Goal: Task Accomplishment & Management: Use online tool/utility

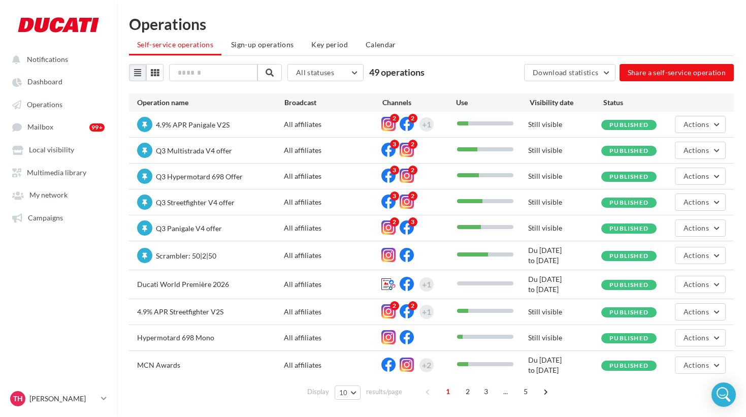
scroll to position [16, 0]
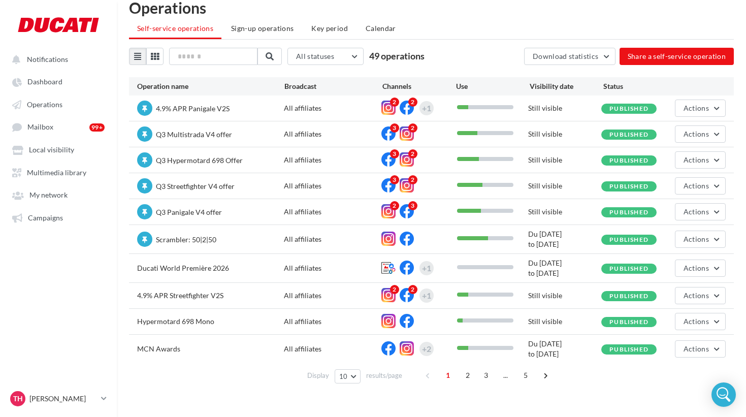
click at [199, 271] on span "Ducati World Première 2026" at bounding box center [183, 268] width 92 height 9
click at [313, 269] on div "All affiliates" at bounding box center [333, 268] width 98 height 10
click at [223, 267] on span "Ducati World Première 2026" at bounding box center [183, 268] width 92 height 9
click at [692, 270] on span "Actions" at bounding box center [696, 268] width 25 height 9
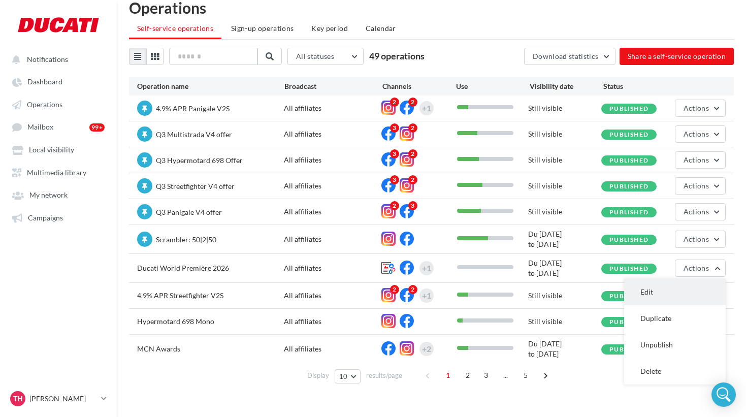
click at [656, 288] on button "Edit" at bounding box center [675, 292] width 102 height 26
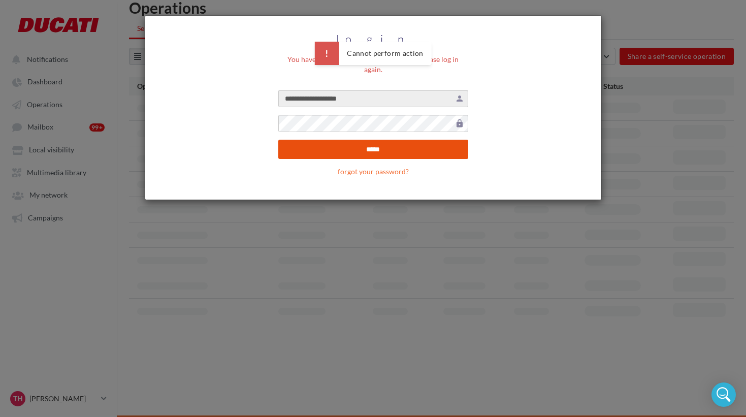
click at [378, 141] on input "*****" at bounding box center [373, 149] width 190 height 19
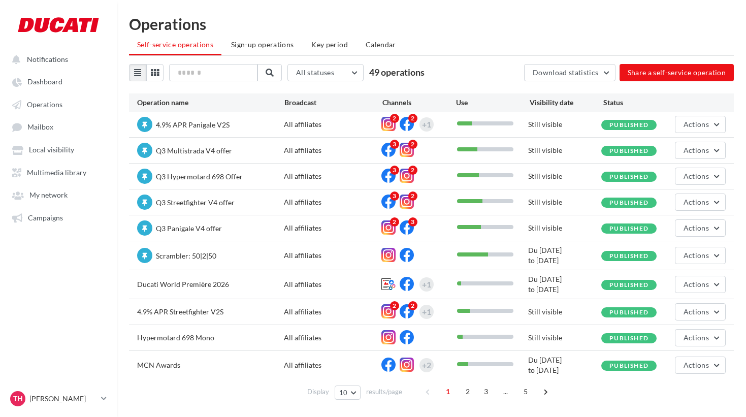
scroll to position [16, 0]
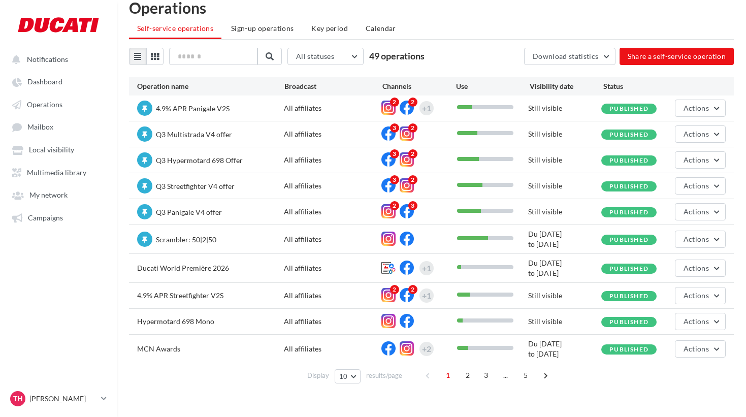
click at [211, 270] on span "Ducati World Première 2026" at bounding box center [183, 268] width 92 height 9
click at [679, 271] on button "Actions" at bounding box center [700, 268] width 51 height 17
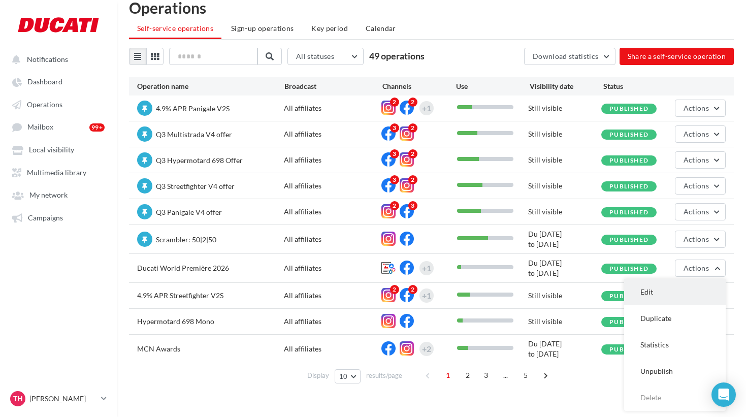
click at [658, 290] on button "Edit" at bounding box center [675, 292] width 102 height 26
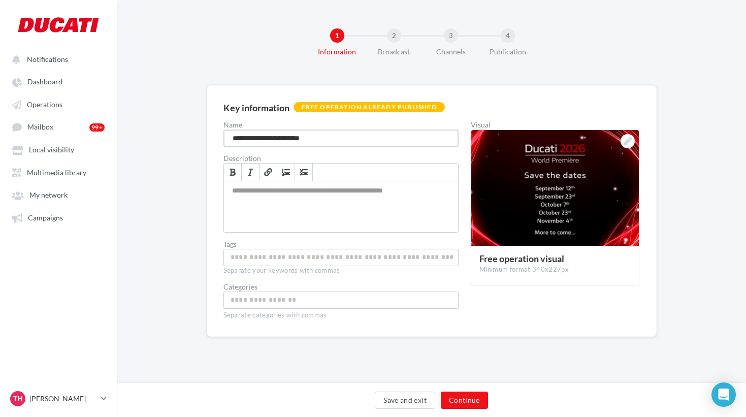
click at [340, 137] on input "**********" at bounding box center [341, 138] width 236 height 17
click at [404, 405] on button "Save and exit" at bounding box center [405, 400] width 60 height 17
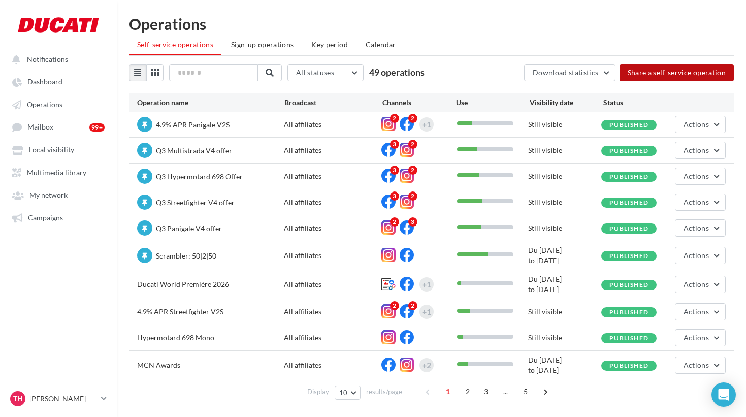
click at [660, 74] on button "Share a self-service operation" at bounding box center [677, 72] width 115 height 17
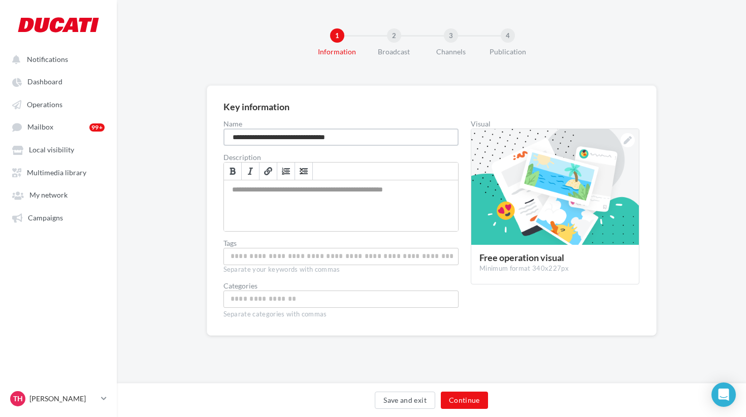
click at [256, 137] on input "**********" at bounding box center [341, 137] width 236 height 17
paste input
type input "**********"
click at [457, 398] on button "Continue" at bounding box center [464, 400] width 47 height 17
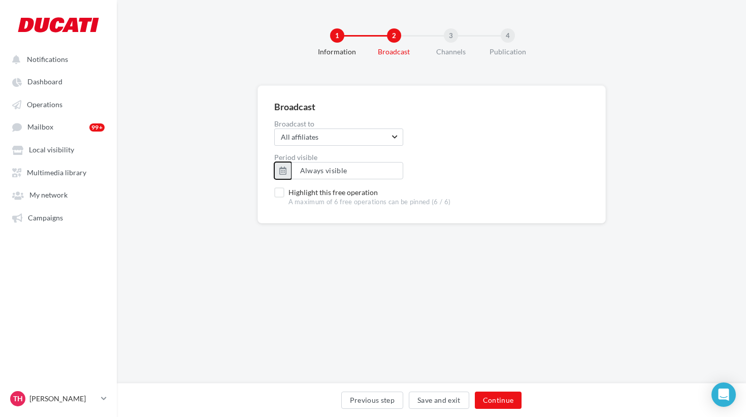
click at [287, 173] on button "button" at bounding box center [282, 170] width 17 height 17
type input "**********"
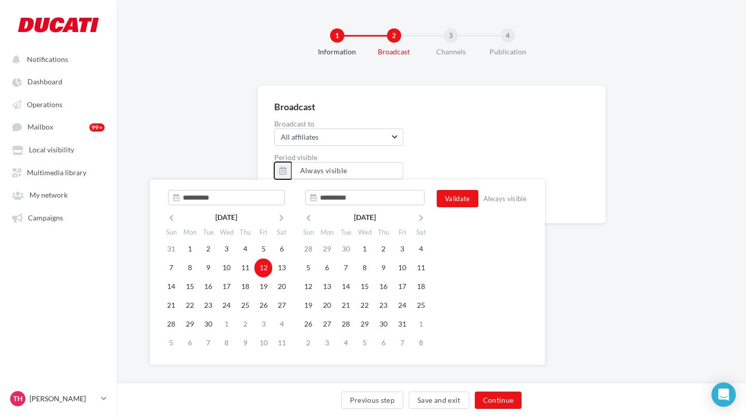
type input "**********"
click at [507, 402] on button "Continue" at bounding box center [498, 400] width 47 height 17
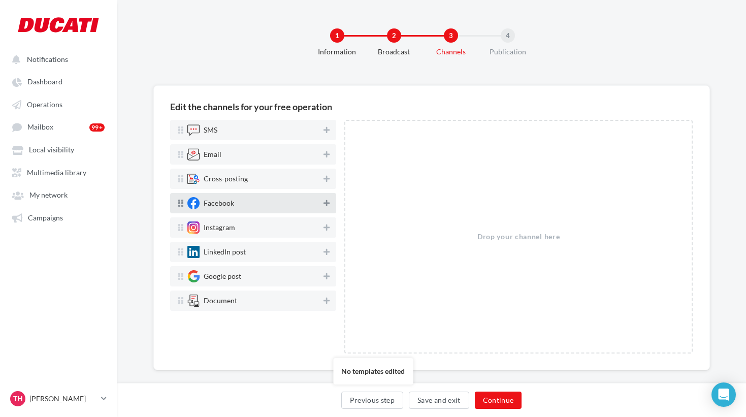
click at [326, 203] on icon at bounding box center [327, 203] width 6 height 7
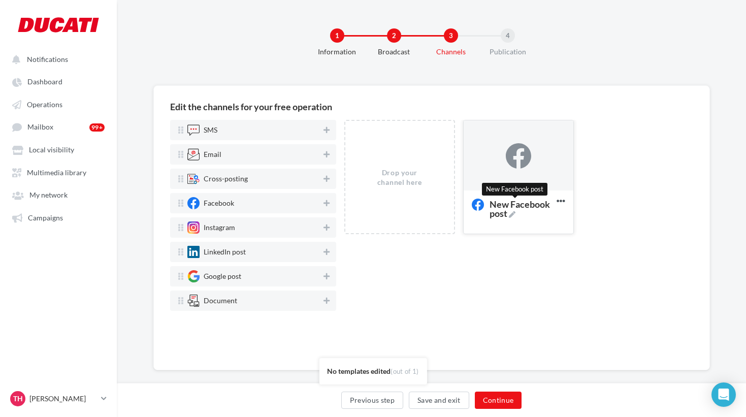
click at [511, 216] on icon at bounding box center [512, 214] width 7 height 7
click at [511, 216] on textarea "New Facebook post New Facebook post" at bounding box center [508, 208] width 82 height 29
click at [511, 206] on textarea "Facebook teaser" at bounding box center [508, 205] width 82 height 23
type textarea "**********"
click at [572, 276] on div "Drop your channel here Diavel RS te [GEOGRAPHIC_DATA]" at bounding box center [518, 237] width 349 height 234
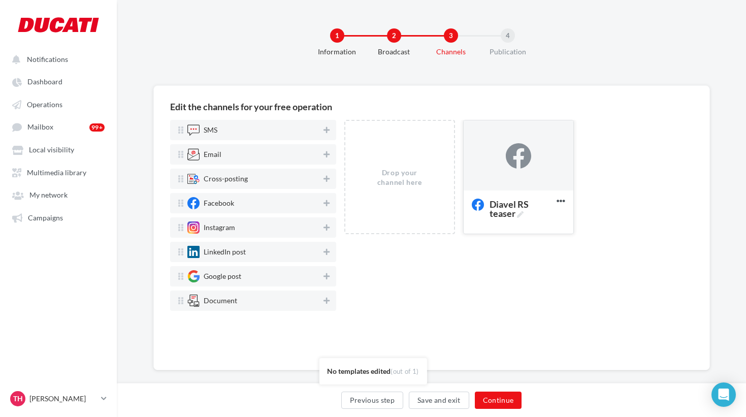
click at [546, 177] on div at bounding box center [519, 155] width 110 height 71
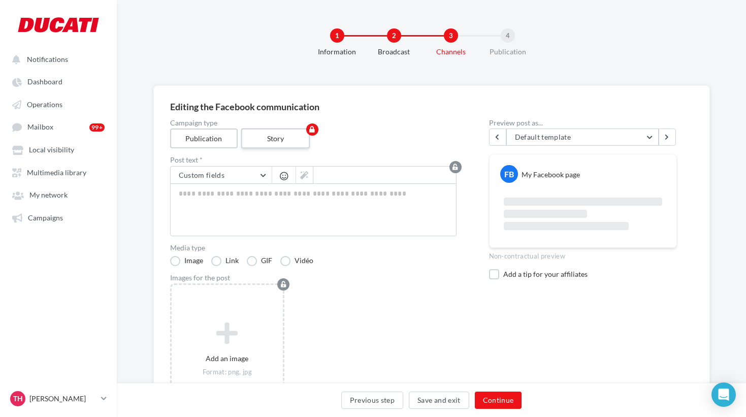
click at [274, 137] on label "Story" at bounding box center [275, 139] width 69 height 20
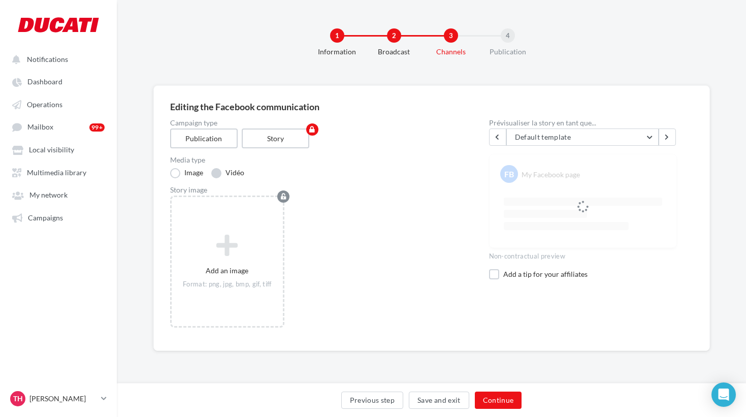
click at [215, 176] on label "Vidéo" at bounding box center [227, 173] width 33 height 10
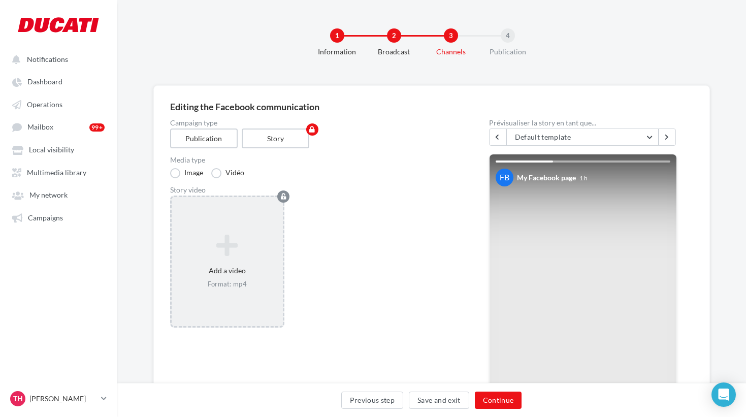
click at [232, 264] on div "Add a video Format: mp4" at bounding box center [228, 262] width 112 height 65
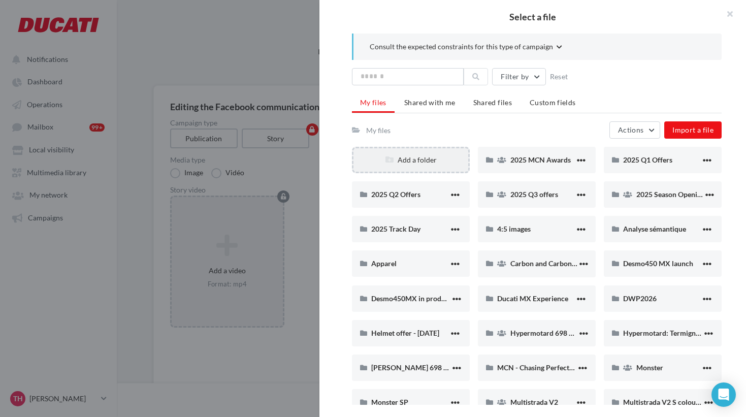
click at [434, 163] on div "Add a folder" at bounding box center [411, 160] width 115 height 10
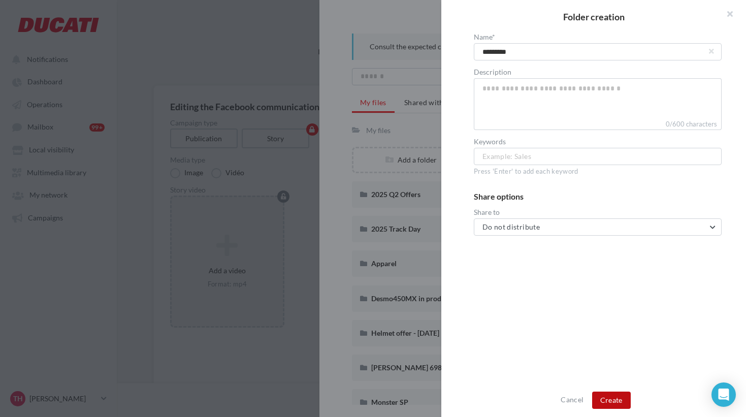
type input "*********"
click at [610, 399] on button "Create" at bounding box center [611, 400] width 39 height 17
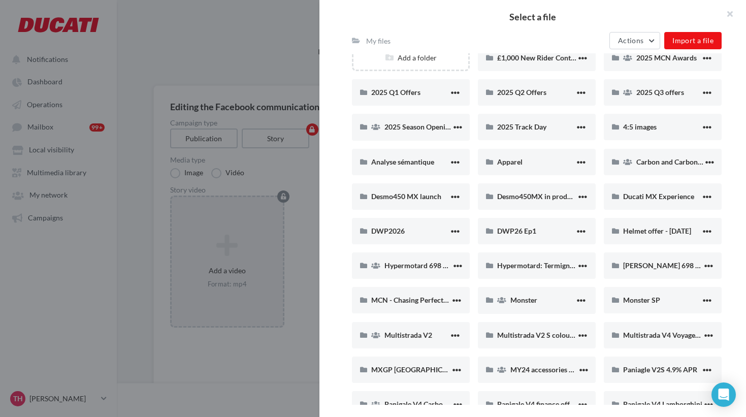
scroll to position [103, 0]
click at [507, 229] on span "DWP26 Ep1" at bounding box center [516, 230] width 39 height 9
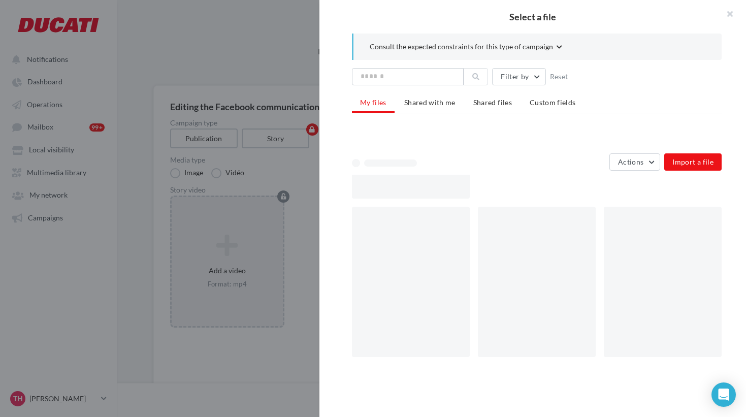
scroll to position [0, 0]
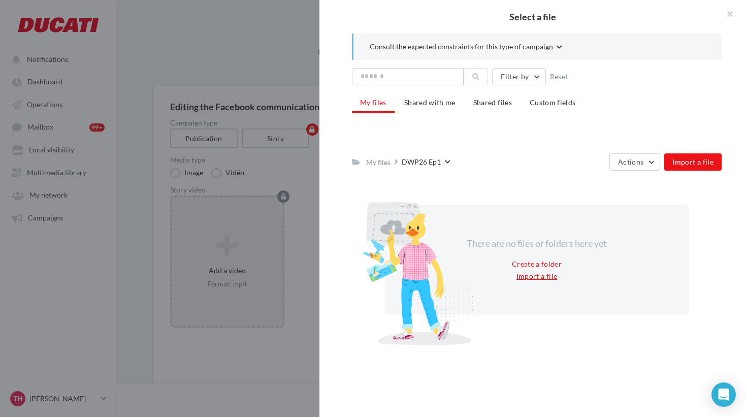
click at [543, 278] on button "Import a file" at bounding box center [536, 276] width 49 height 12
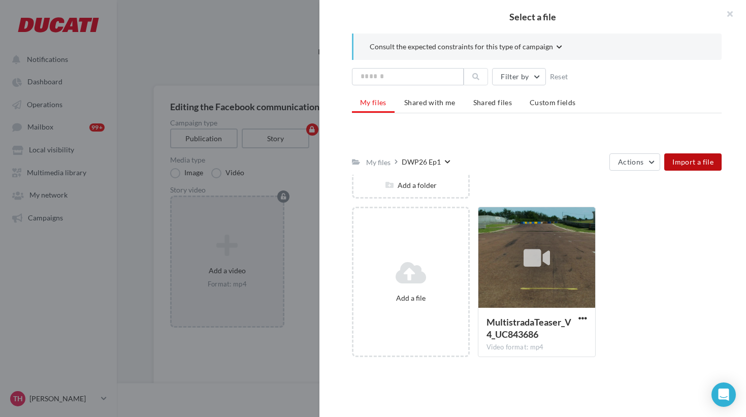
click at [684, 168] on button "Import a file" at bounding box center [692, 161] width 57 height 17
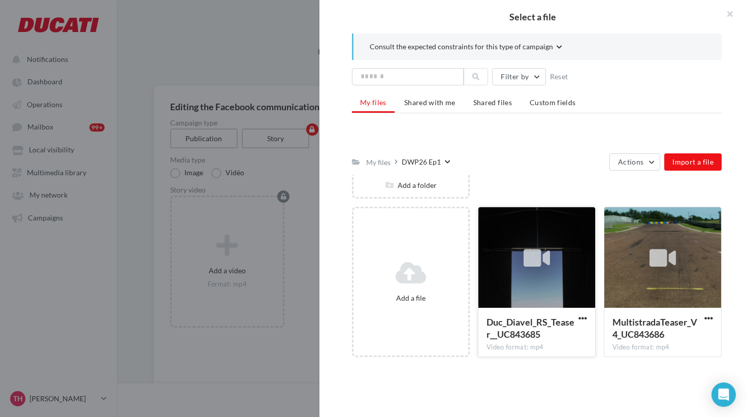
click at [546, 236] on div at bounding box center [536, 258] width 117 height 102
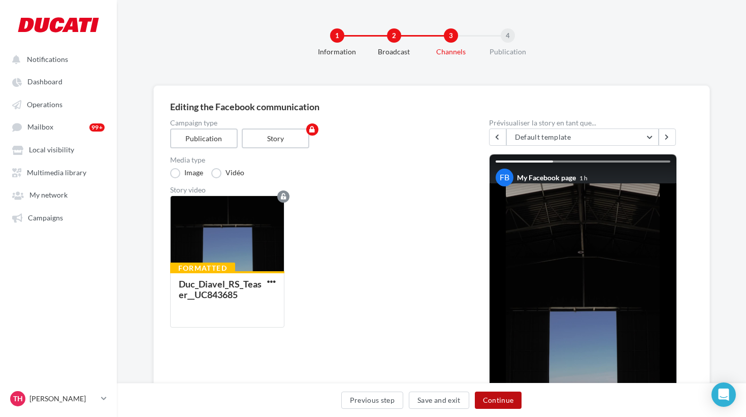
click at [497, 403] on button "Continue" at bounding box center [498, 400] width 47 height 17
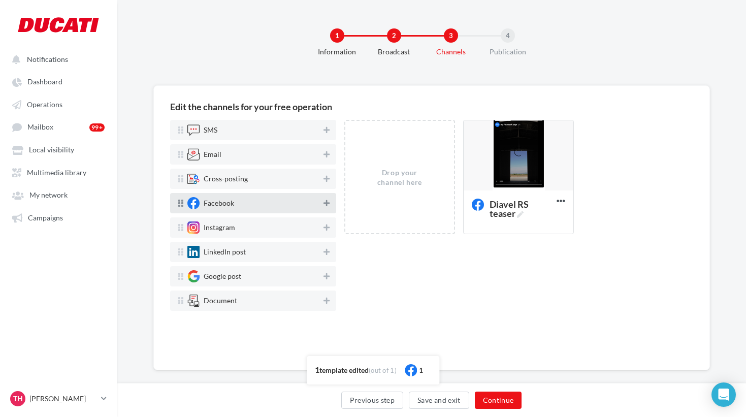
click at [327, 204] on icon at bounding box center [327, 203] width 6 height 7
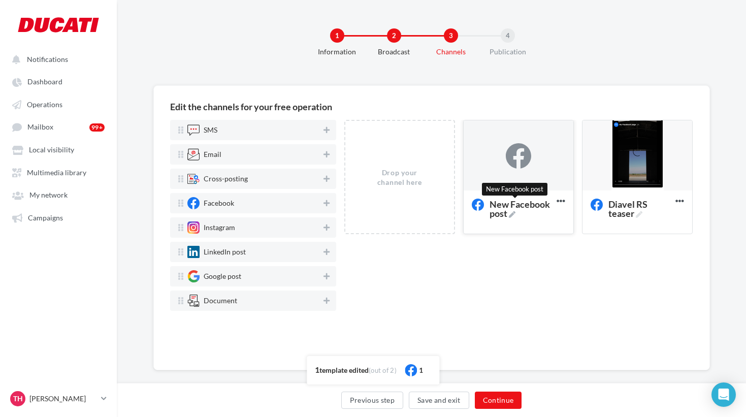
click at [514, 213] on icon at bounding box center [512, 214] width 7 height 7
click at [514, 213] on textarea "New Facebook post New Facebook post" at bounding box center [508, 208] width 82 height 29
drag, startPoint x: 480, startPoint y: 205, endPoint x: 461, endPoint y: 198, distance: 20.8
click at [467, 198] on textarea "New Facebook post" at bounding box center [508, 208] width 82 height 29
type textarea "**********"
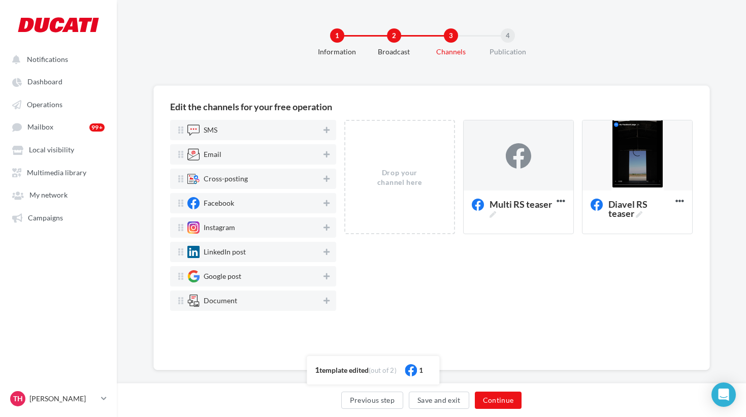
click at [497, 265] on div "Drop your channel here Multi RS teaser Delete Diavel RS teaser Edit Preview Dup…" at bounding box center [518, 237] width 349 height 234
click at [547, 158] on div at bounding box center [519, 155] width 110 height 71
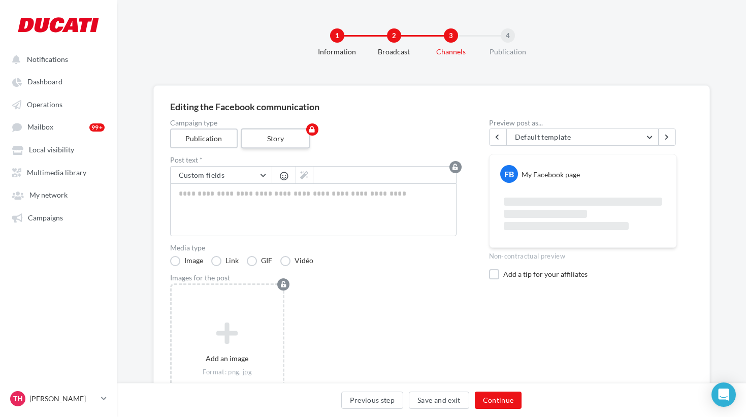
click at [269, 144] on label "Story" at bounding box center [275, 139] width 69 height 20
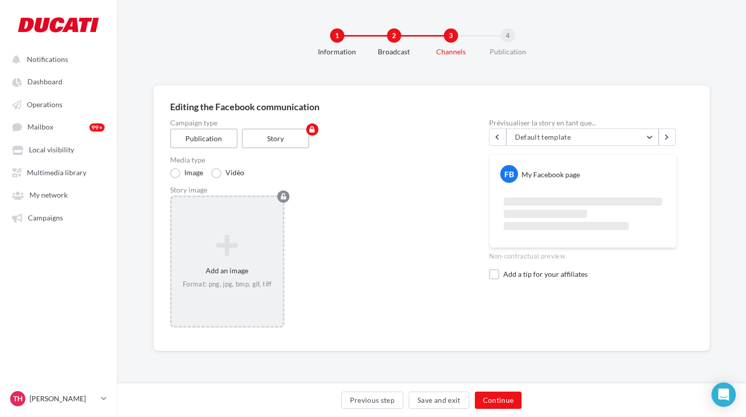
click at [234, 259] on div "Add an image Format: png, jpg, bmp, gif, tiff" at bounding box center [228, 262] width 112 height 65
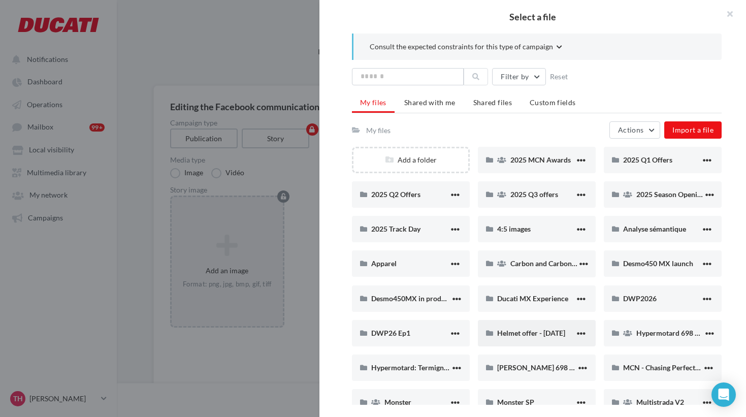
scroll to position [12, 0]
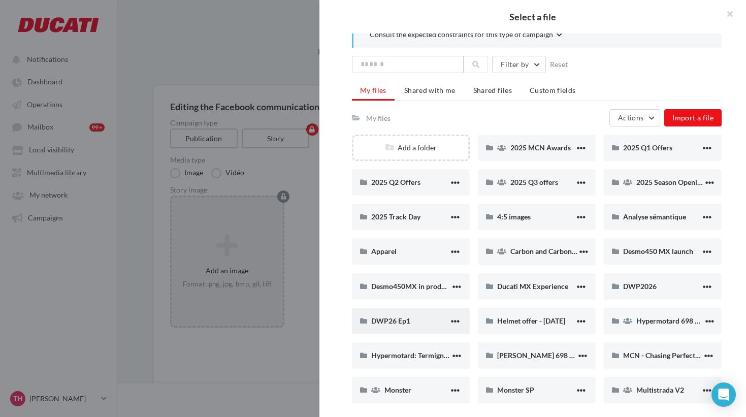
click at [417, 323] on div "DWP26 Ep1" at bounding box center [410, 321] width 78 height 10
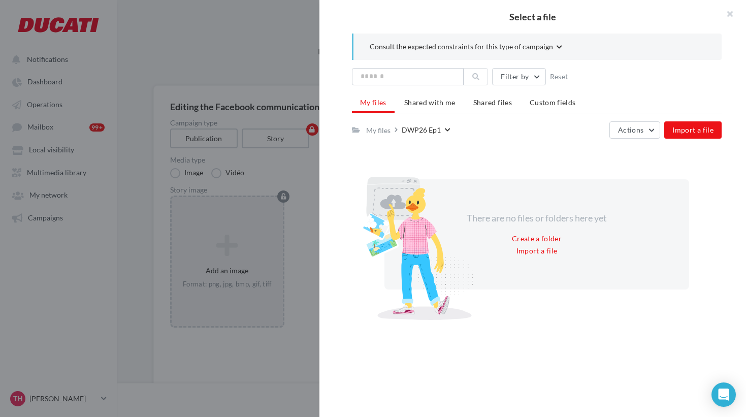
click at [287, 155] on div "Select a file Consult the expected constraints for this type of campaign Filter…" at bounding box center [373, 208] width 746 height 417
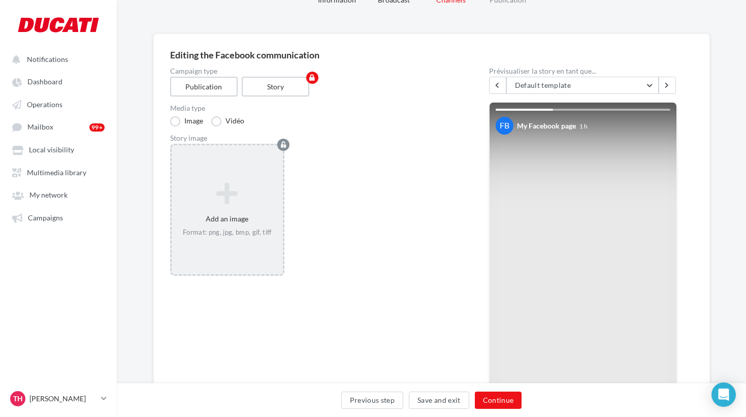
scroll to position [51, 0]
click at [220, 122] on label "Vidéo" at bounding box center [227, 122] width 33 height 10
click at [235, 202] on icon at bounding box center [228, 195] width 104 height 24
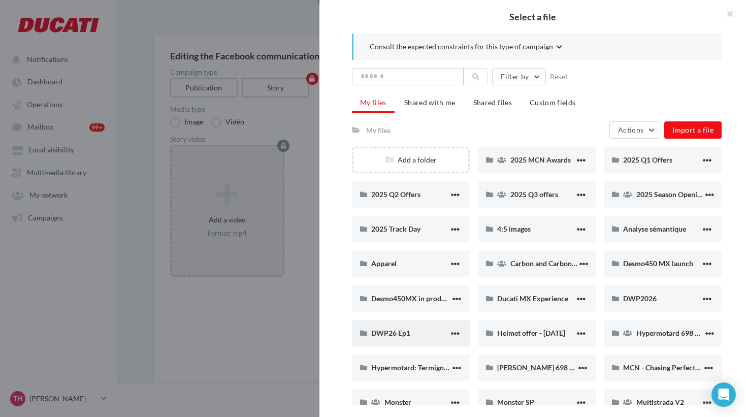
click at [413, 341] on div "DWP26 Ep1" at bounding box center [411, 333] width 118 height 26
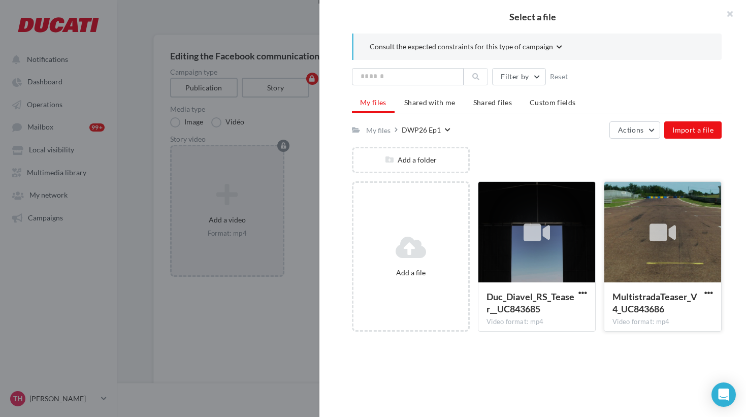
click at [645, 250] on div at bounding box center [662, 233] width 117 height 102
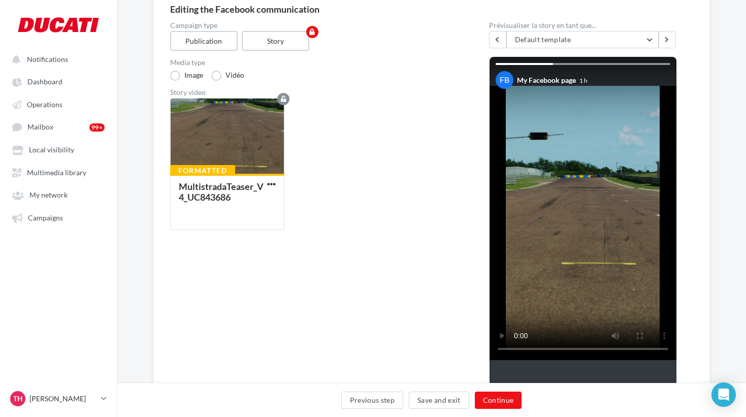
scroll to position [104, 0]
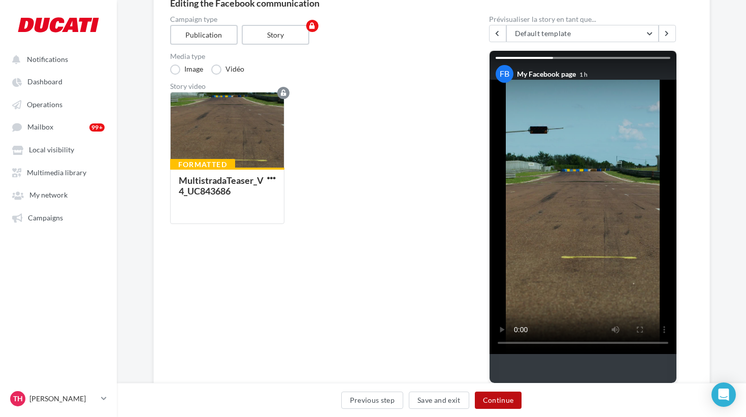
click at [499, 401] on button "Continue" at bounding box center [498, 400] width 47 height 17
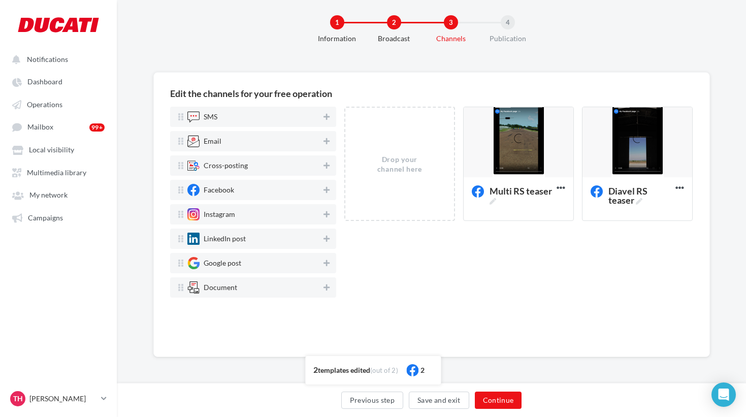
scroll to position [14, 0]
click at [326, 214] on icon at bounding box center [327, 214] width 6 height 7
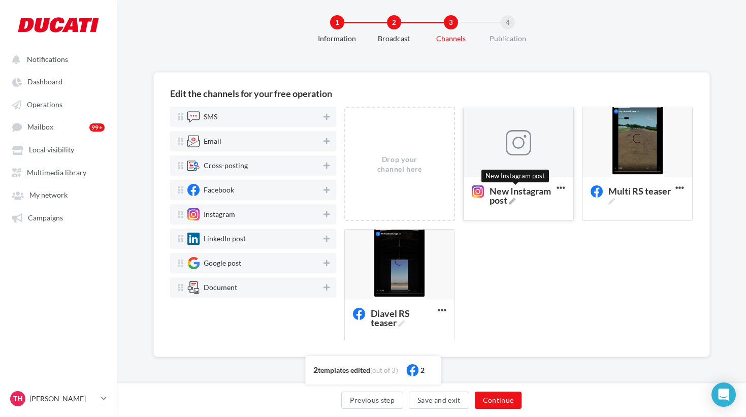
click at [512, 189] on span "New Instagram post" at bounding box center [521, 195] width 63 height 18
click at [512, 189] on textarea "New Instagram post New Instagram post" at bounding box center [508, 195] width 82 height 29
click at [508, 194] on textarea "New Instagram post" at bounding box center [508, 195] width 82 height 29
type textarea "**********"
click at [554, 261] on div "Drop your channel here Diavel RS Delete Multi RS teaser Edit Preview Duplicate …" at bounding box center [522, 229] width 357 height 245
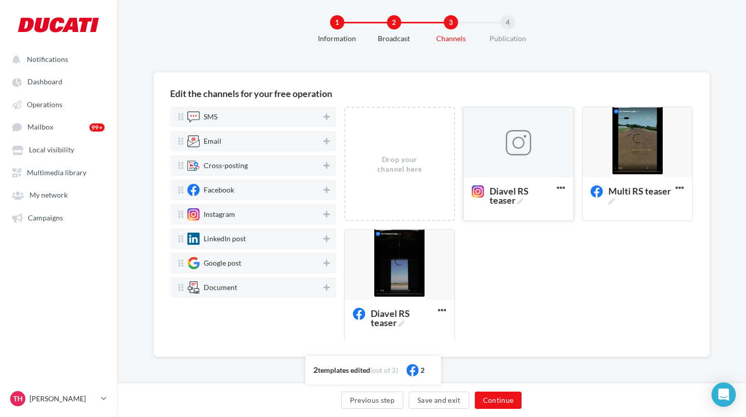
click at [524, 138] on div at bounding box center [518, 142] width 25 height 25
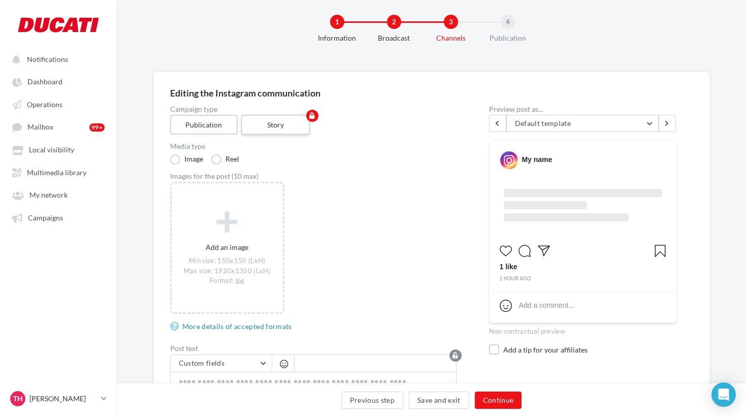
click at [280, 123] on label "Story" at bounding box center [275, 125] width 69 height 20
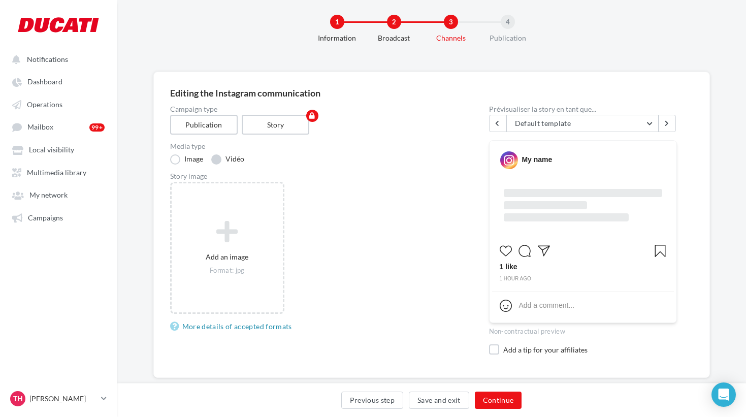
click at [232, 160] on label "Vidéo" at bounding box center [227, 159] width 33 height 10
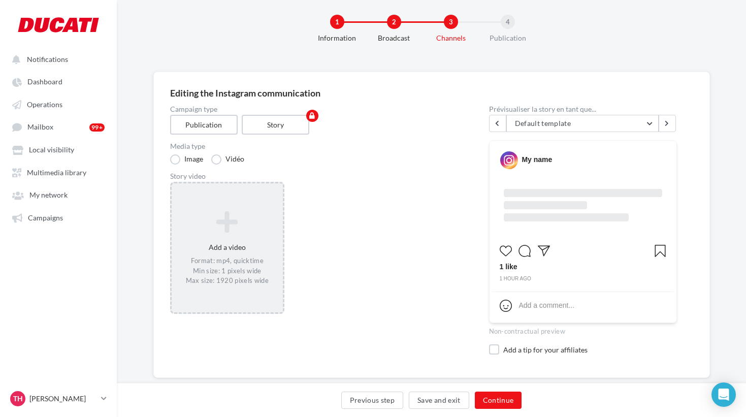
click at [232, 232] on icon at bounding box center [228, 222] width 104 height 24
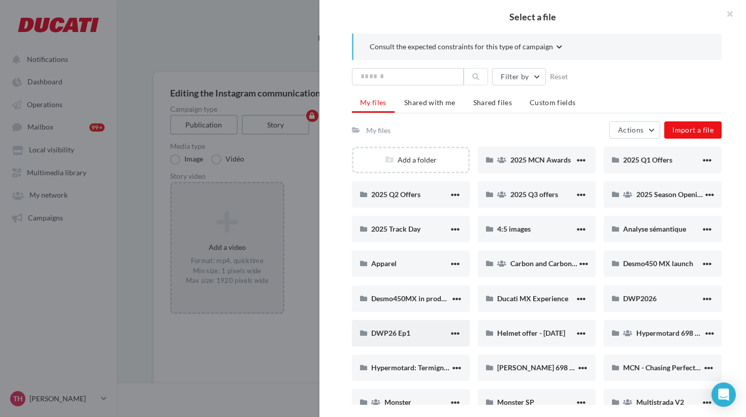
click at [419, 332] on div "DWP26 Ep1" at bounding box center [410, 333] width 78 height 10
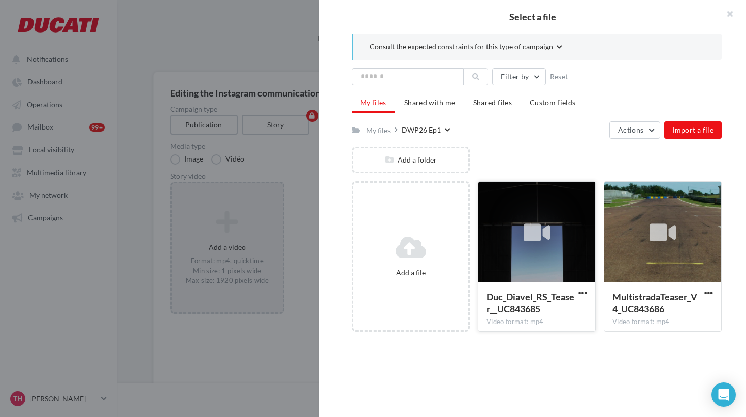
click at [547, 262] on div at bounding box center [536, 233] width 117 height 102
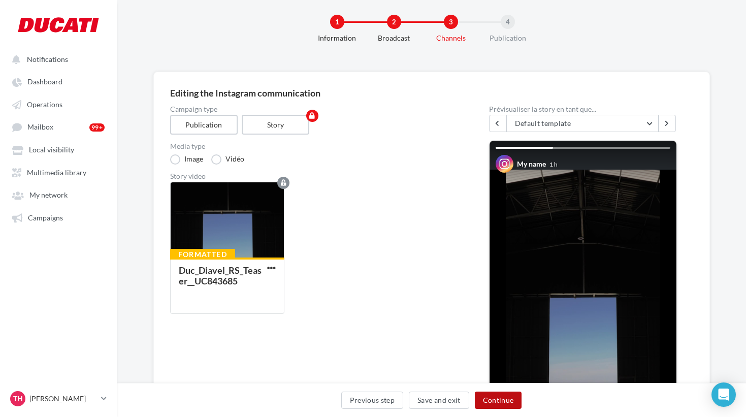
click at [511, 399] on button "Continue" at bounding box center [498, 400] width 47 height 17
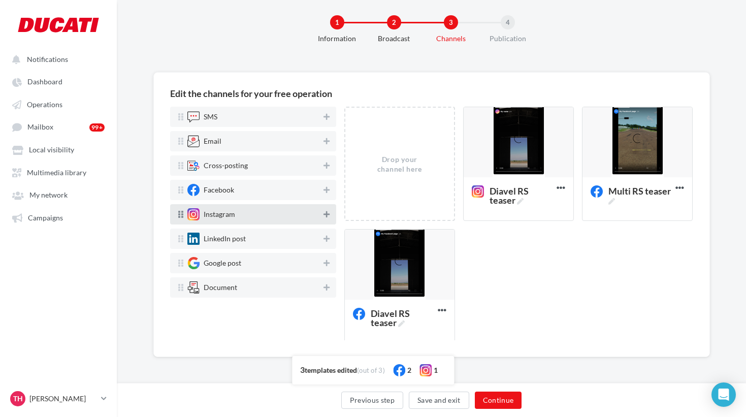
click at [328, 213] on icon at bounding box center [327, 214] width 6 height 7
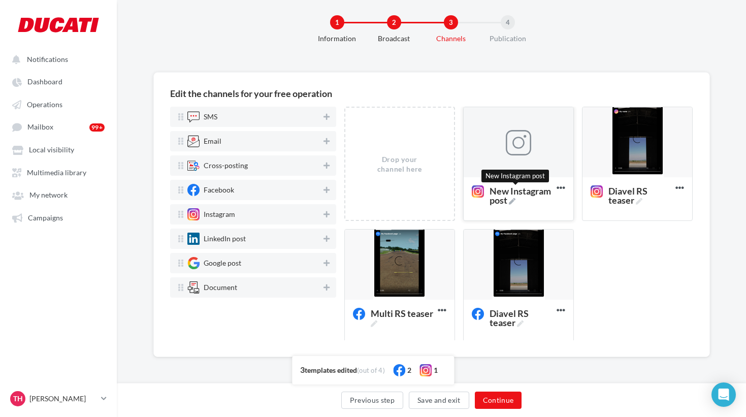
click at [516, 200] on icon at bounding box center [512, 201] width 7 height 7
click at [516, 200] on textarea "New Instagram post New Instagram post" at bounding box center [508, 195] width 82 height 29
drag, startPoint x: 495, startPoint y: 201, endPoint x: 443, endPoint y: 179, distance: 56.2
click at [467, 181] on textarea "New Instagram post" at bounding box center [508, 195] width 82 height 29
type textarea "**********"
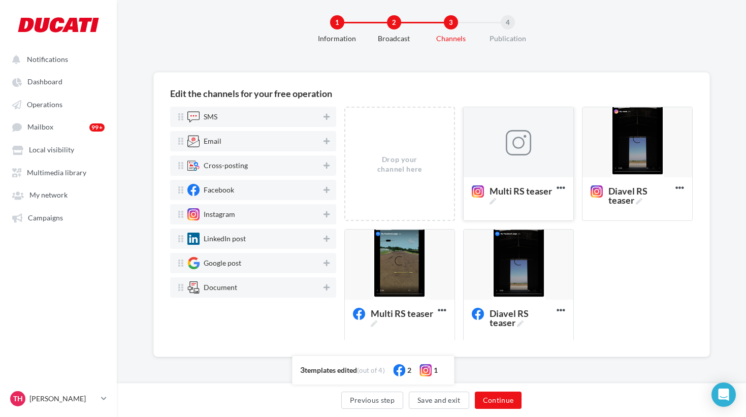
click at [522, 142] on div at bounding box center [518, 142] width 25 height 25
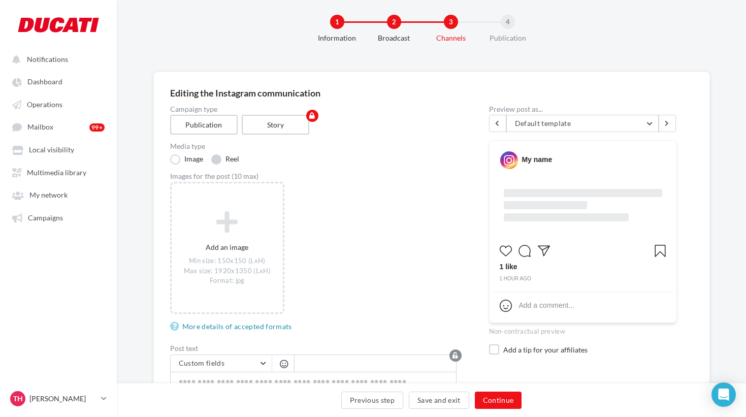
click at [223, 163] on label "Reel" at bounding box center [225, 159] width 28 height 10
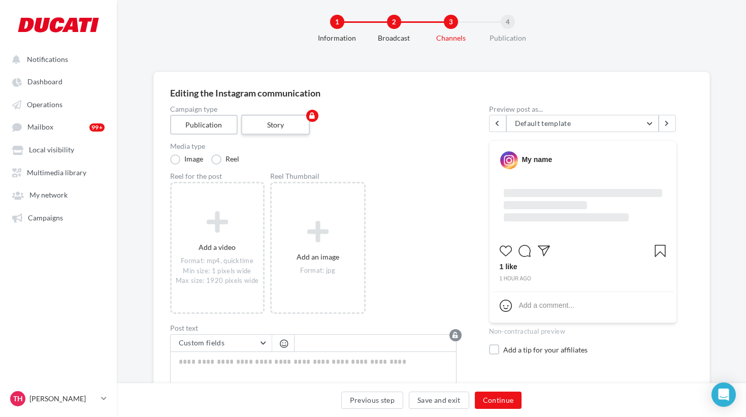
click at [278, 126] on label "Story" at bounding box center [275, 125] width 69 height 20
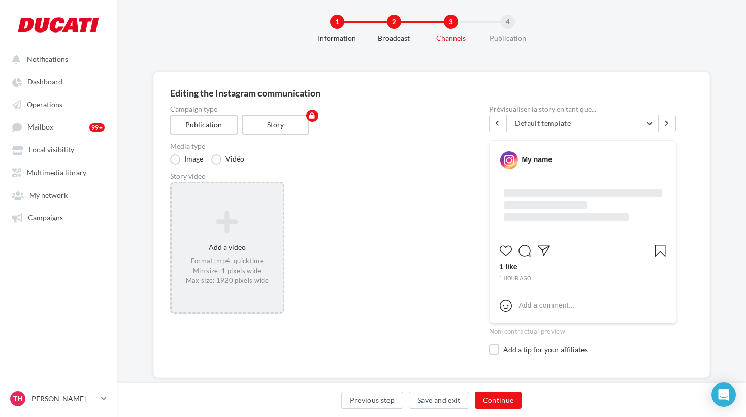
click at [237, 225] on icon at bounding box center [228, 222] width 104 height 24
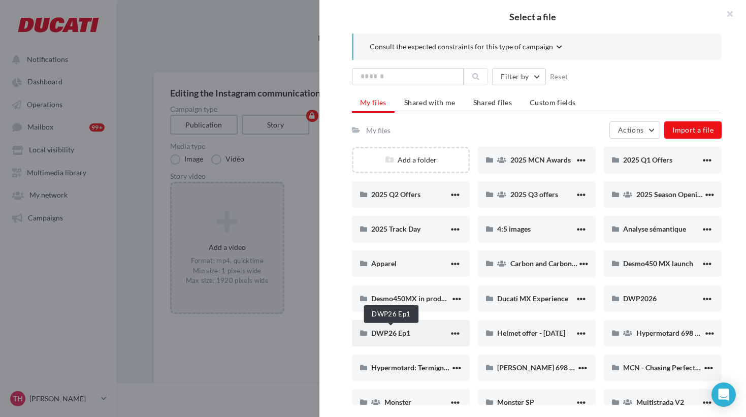
click at [395, 334] on span "DWP26 Ep1" at bounding box center [390, 333] width 39 height 9
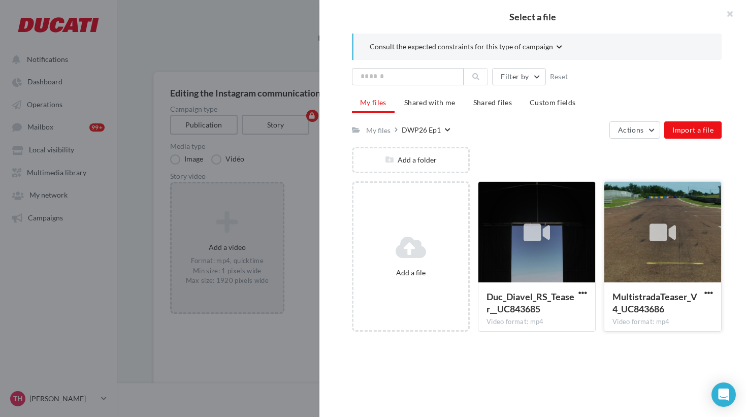
click at [640, 240] on div at bounding box center [662, 233] width 117 height 102
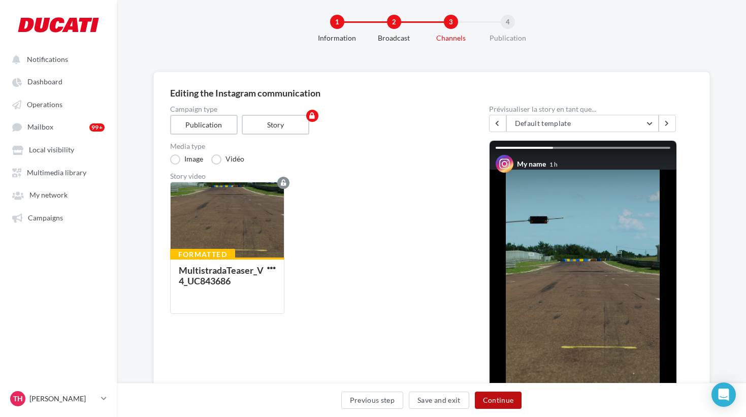
click at [501, 405] on button "Continue" at bounding box center [498, 400] width 47 height 17
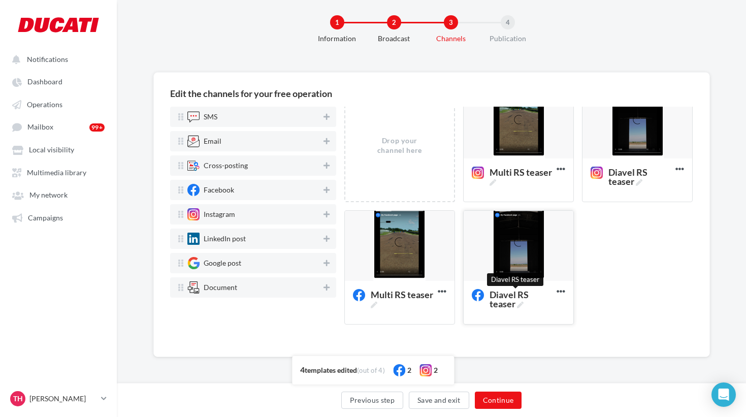
scroll to position [19, 0]
click at [501, 397] on button "Continue" at bounding box center [498, 400] width 47 height 17
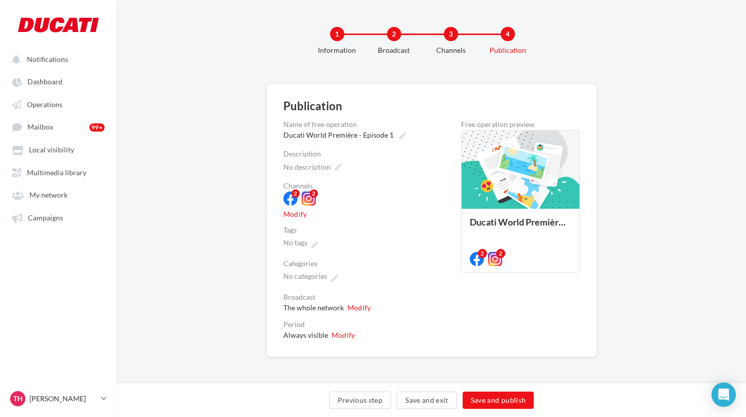
scroll to position [2, 0]
click at [337, 168] on icon at bounding box center [338, 167] width 7 height 7
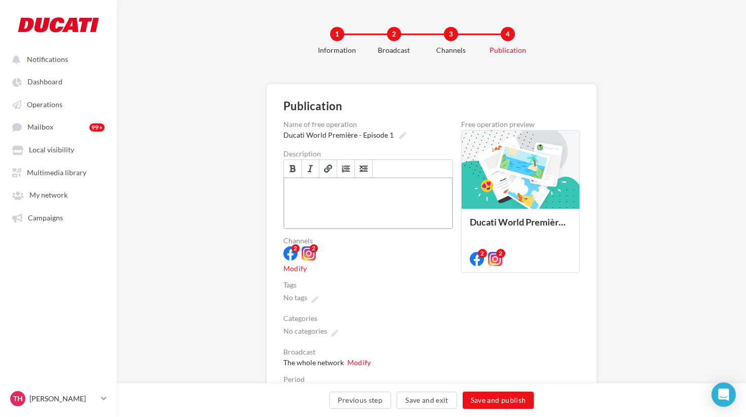
click at [314, 189] on div "Allows you to explain the campaign goals to your affiliates" at bounding box center [368, 203] width 169 height 51
click at [284, 189] on div "**********" at bounding box center [385, 203] width 203 height 51
click at [291, 196] on div "**********" at bounding box center [385, 203] width 203 height 51
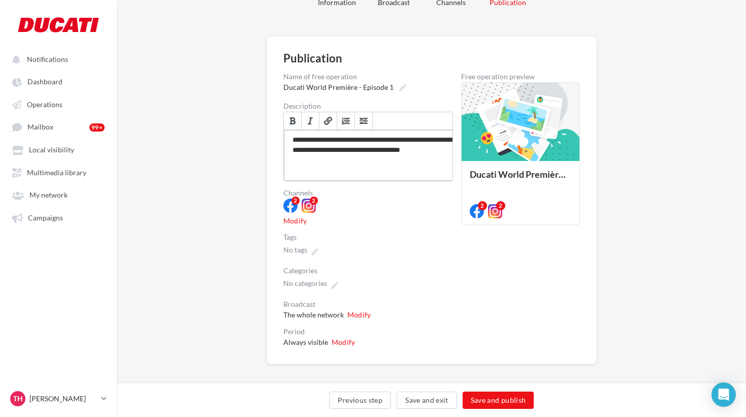
scroll to position [56, 0]
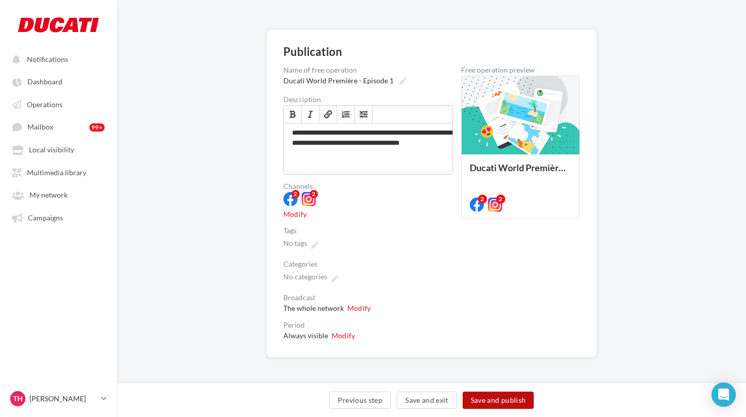
click at [496, 396] on button "Save and publish" at bounding box center [499, 400] width 72 height 17
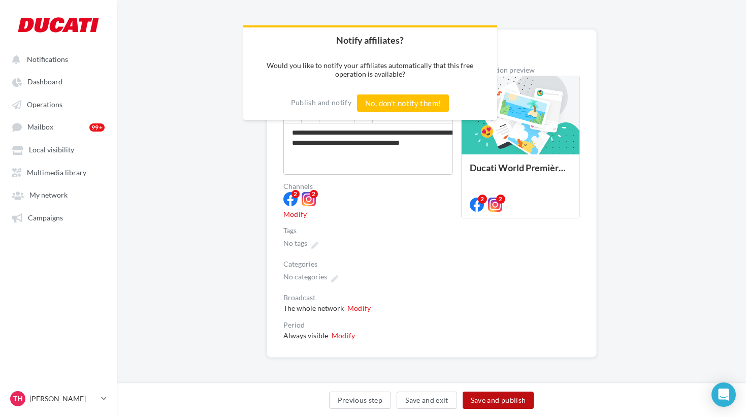
scroll to position [13, 0]
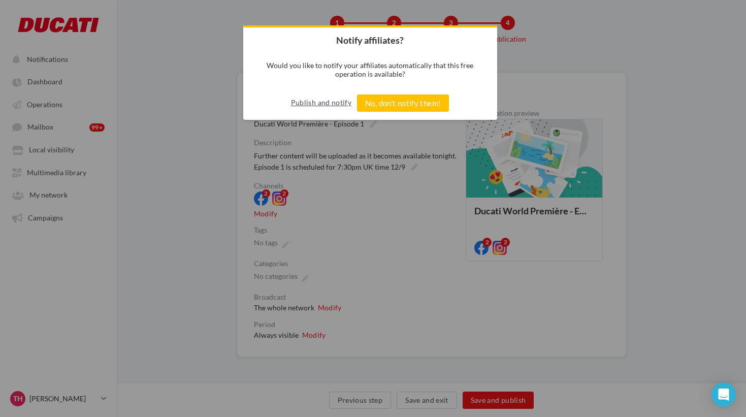
click at [331, 103] on button "Publish and notify" at bounding box center [321, 102] width 60 height 16
